Goal: Check status: Check status

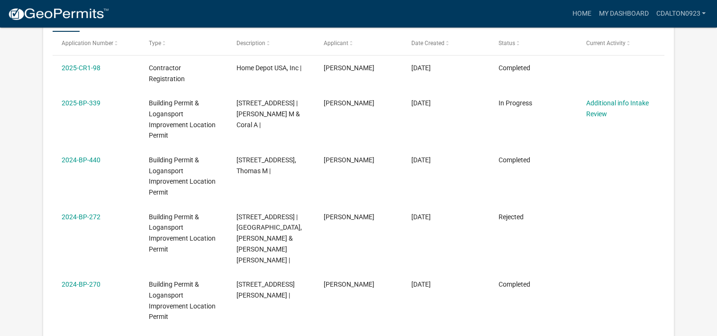
scroll to position [172, 0]
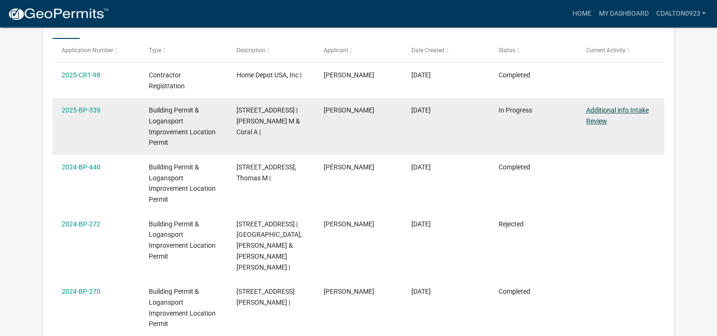
click at [595, 106] on link "Additional info Intake Review" at bounding box center [617, 115] width 63 height 18
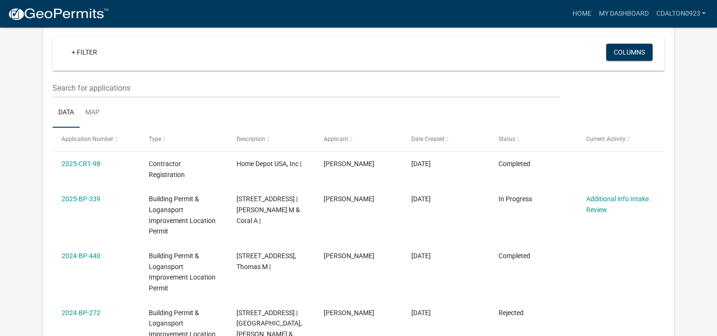
scroll to position [91, 0]
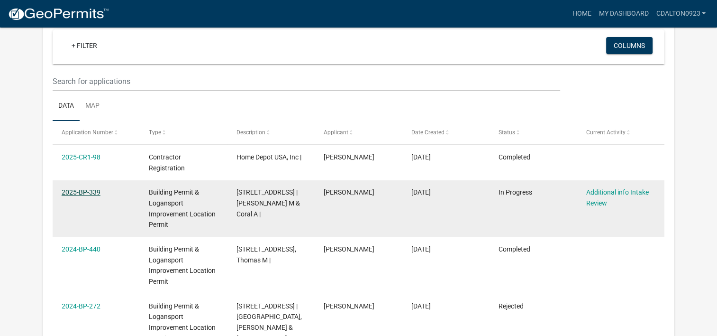
click at [95, 188] on link "2025-BP-339" at bounding box center [81, 192] width 39 height 8
